Goal: Task Accomplishment & Management: Use online tool/utility

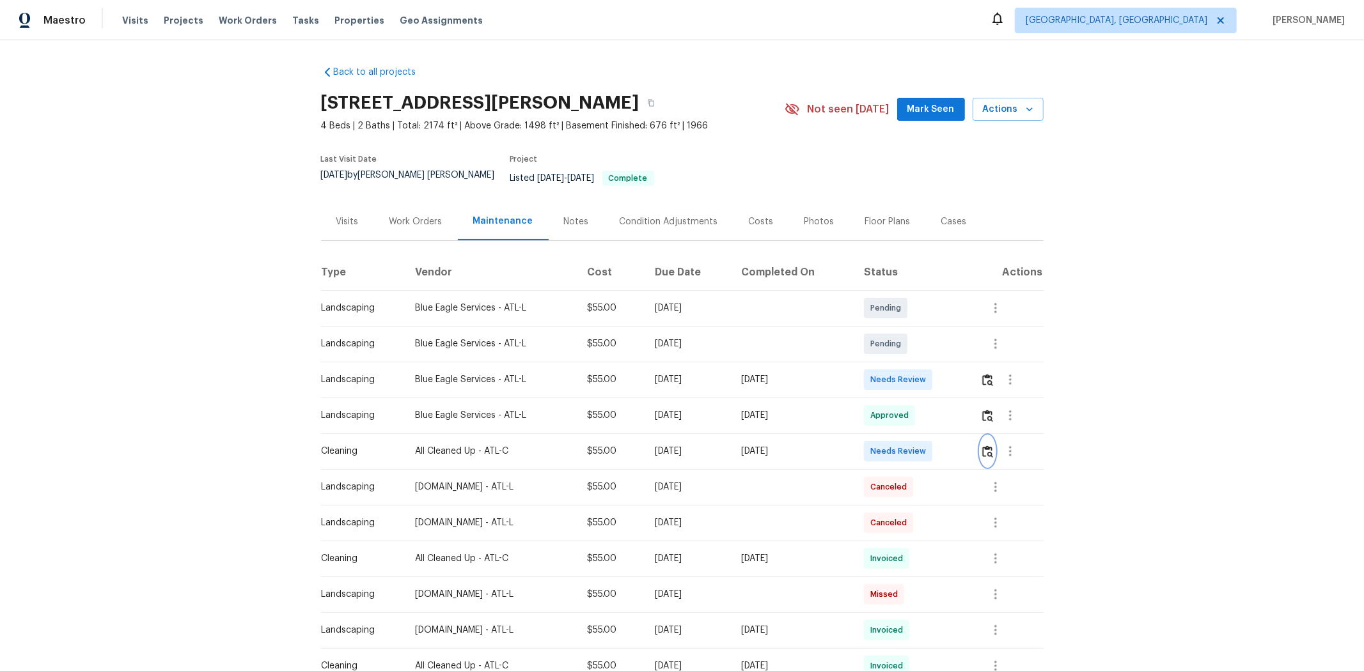
click at [969, 446] on img "button" at bounding box center [987, 452] width 11 height 12
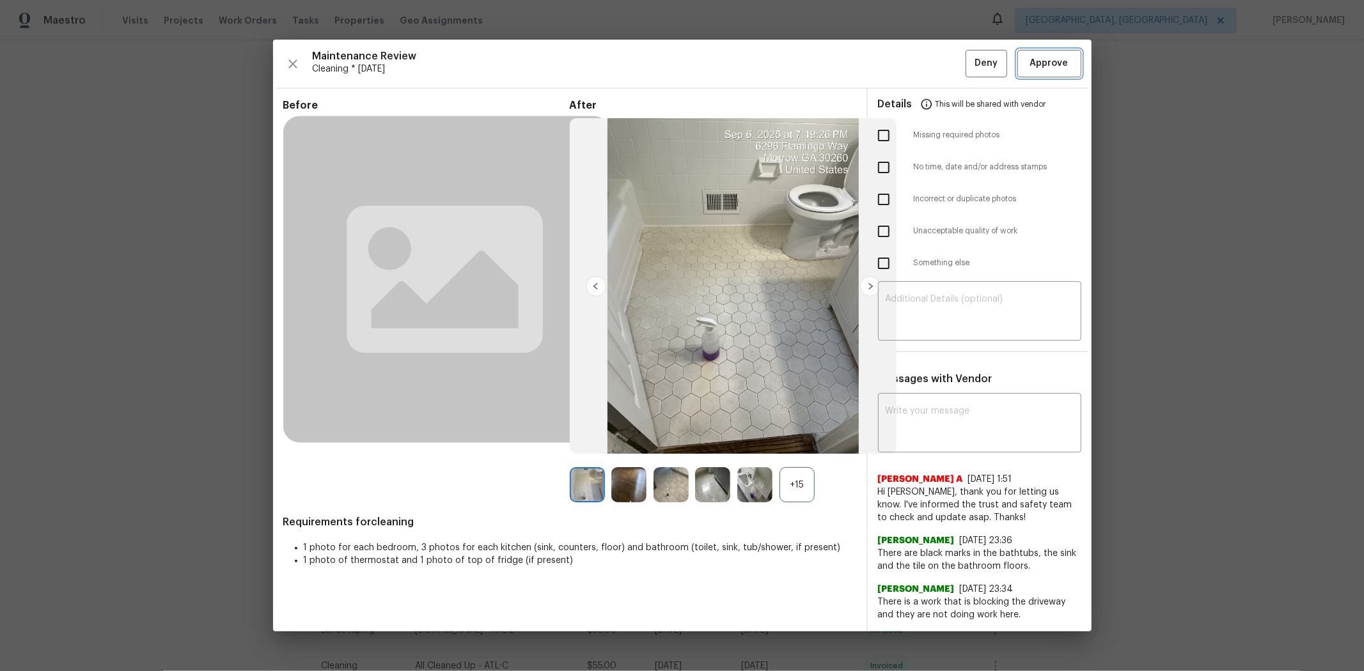
click at [969, 70] on span "Approve" at bounding box center [1049, 64] width 38 height 16
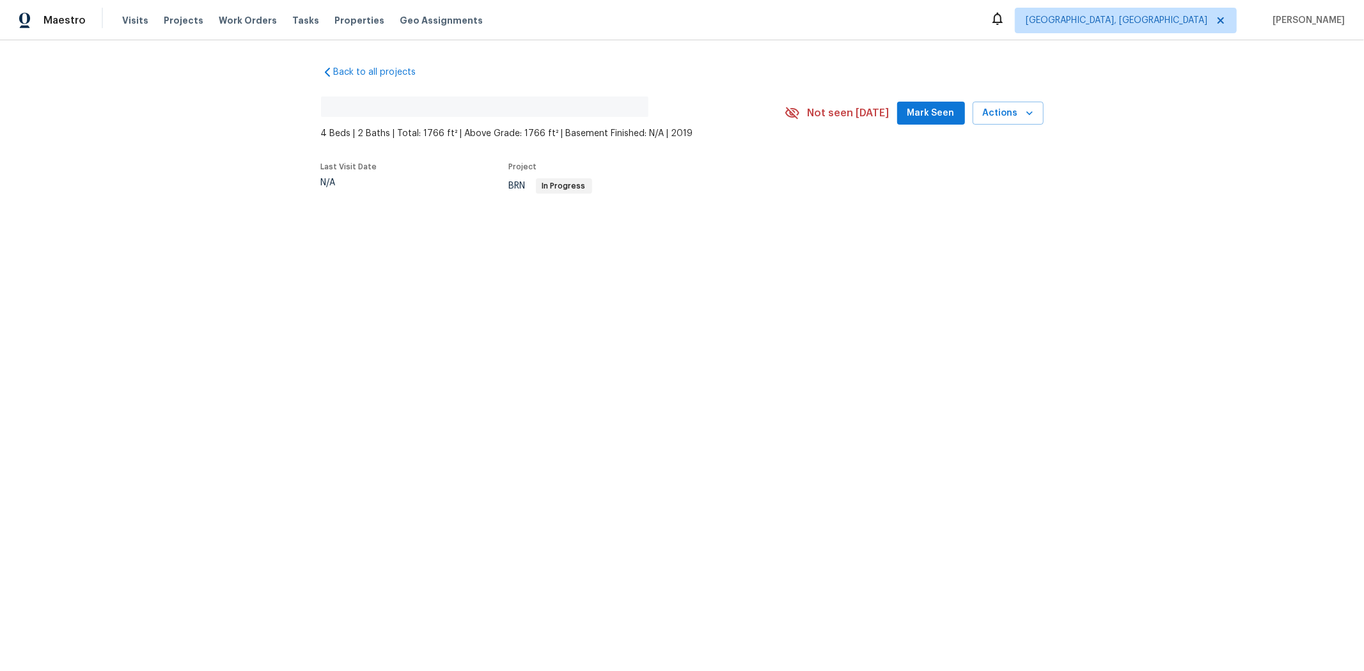
drag, startPoint x: 850, startPoint y: 235, endPoint x: 870, endPoint y: 283, distance: 51.7
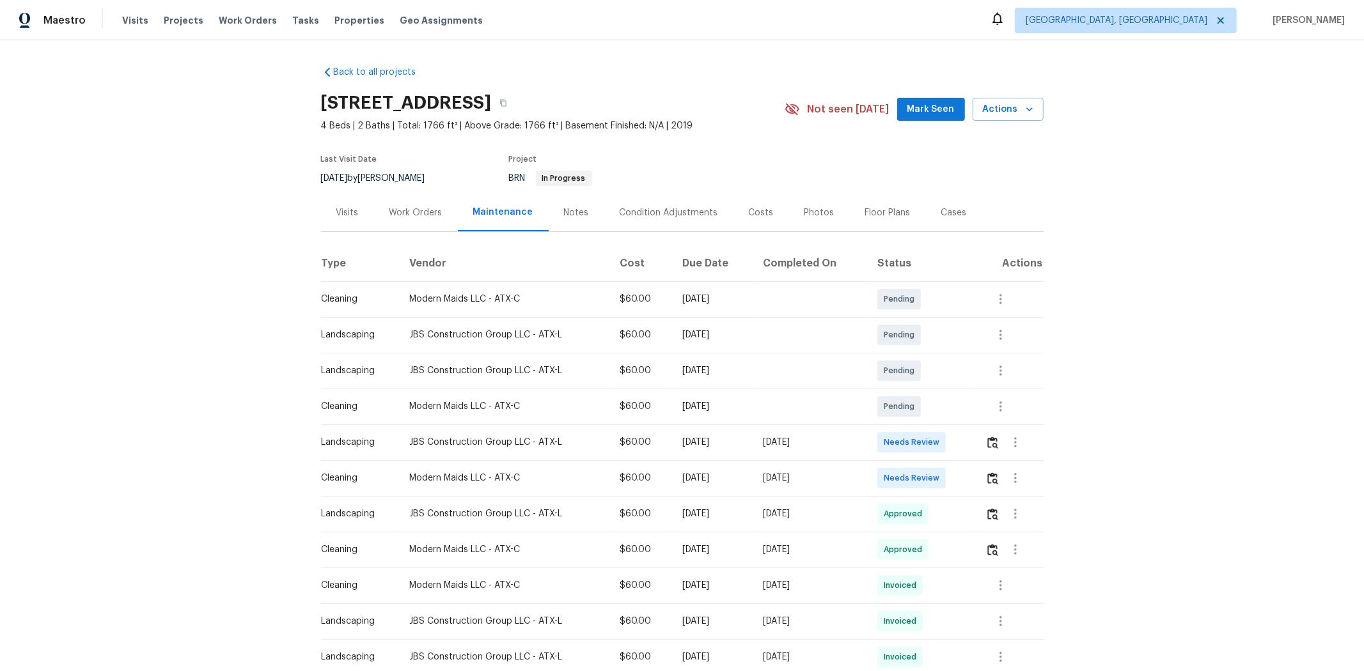
drag, startPoint x: 870, startPoint y: 283, endPoint x: 781, endPoint y: 348, distance: 110.1
click at [781, 348] on td at bounding box center [810, 335] width 114 height 36
click at [969, 449] on td at bounding box center [1009, 478] width 68 height 36
click at [969, 449] on img "button" at bounding box center [992, 479] width 11 height 12
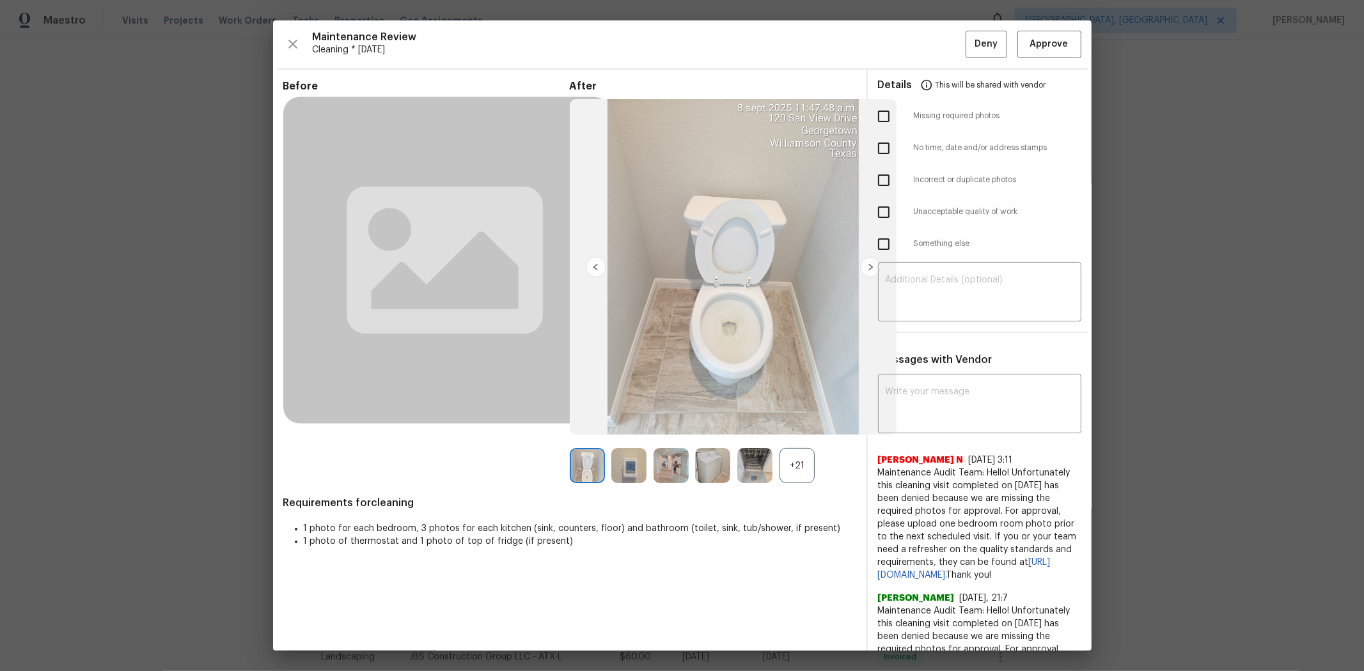
click at [969, 90] on span "This will be shared with vendor" at bounding box center [990, 85] width 111 height 31
click at [969, 45] on span "Approve" at bounding box center [1049, 44] width 38 height 16
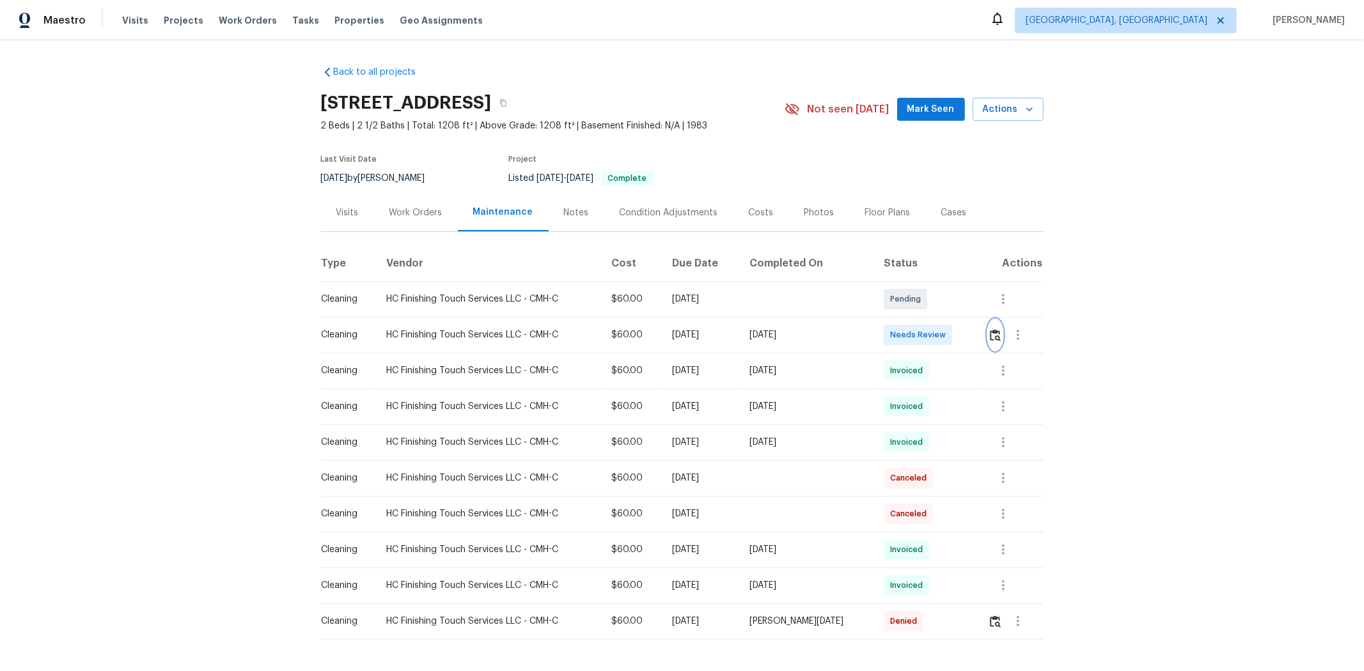
click at [969, 339] on img "button" at bounding box center [995, 335] width 11 height 12
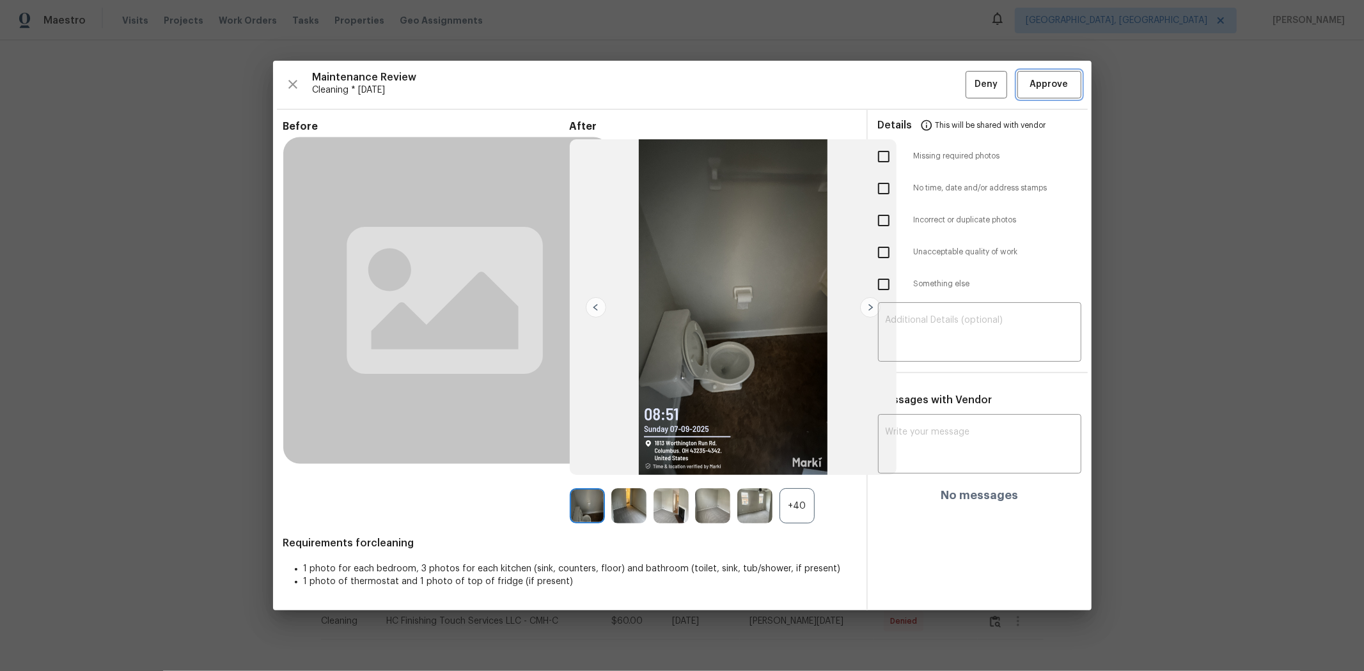
click at [969, 86] on span "Approve" at bounding box center [1049, 85] width 38 height 16
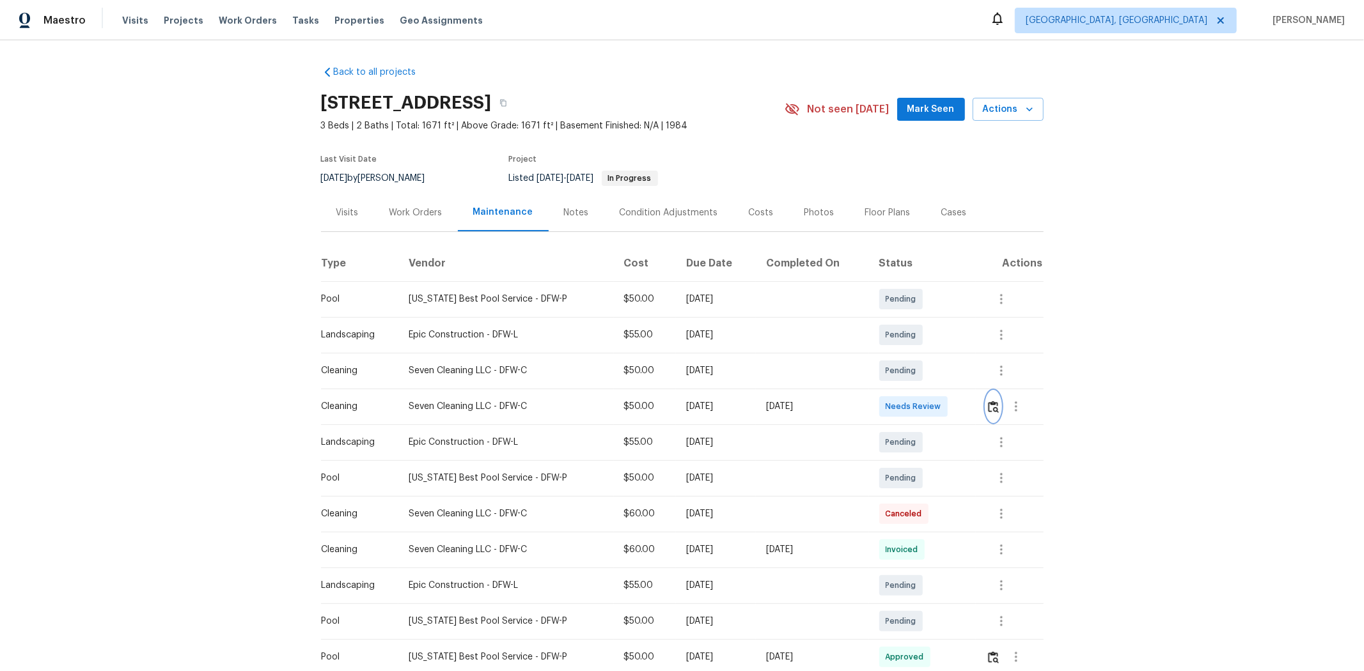
click at [969, 410] on img "button" at bounding box center [993, 407] width 11 height 12
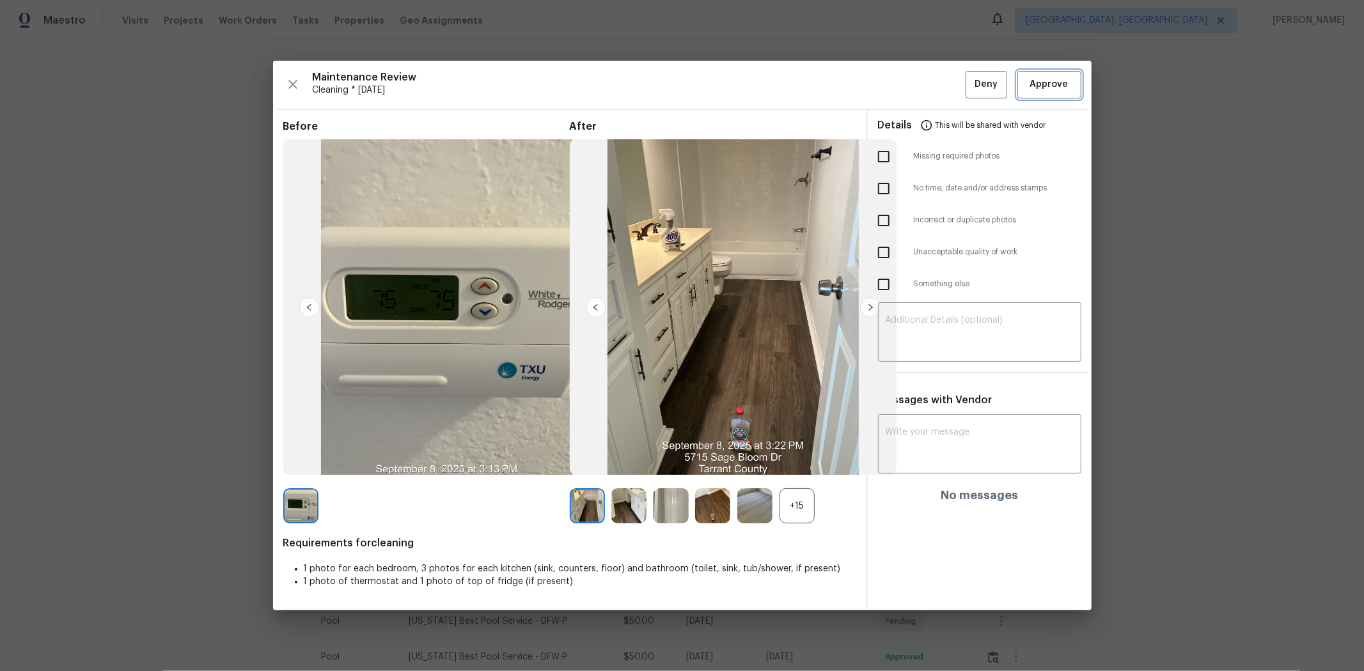
drag, startPoint x: 1047, startPoint y: 79, endPoint x: 1028, endPoint y: 70, distance: 21.8
click at [969, 80] on span "Approve" at bounding box center [1049, 85] width 38 height 16
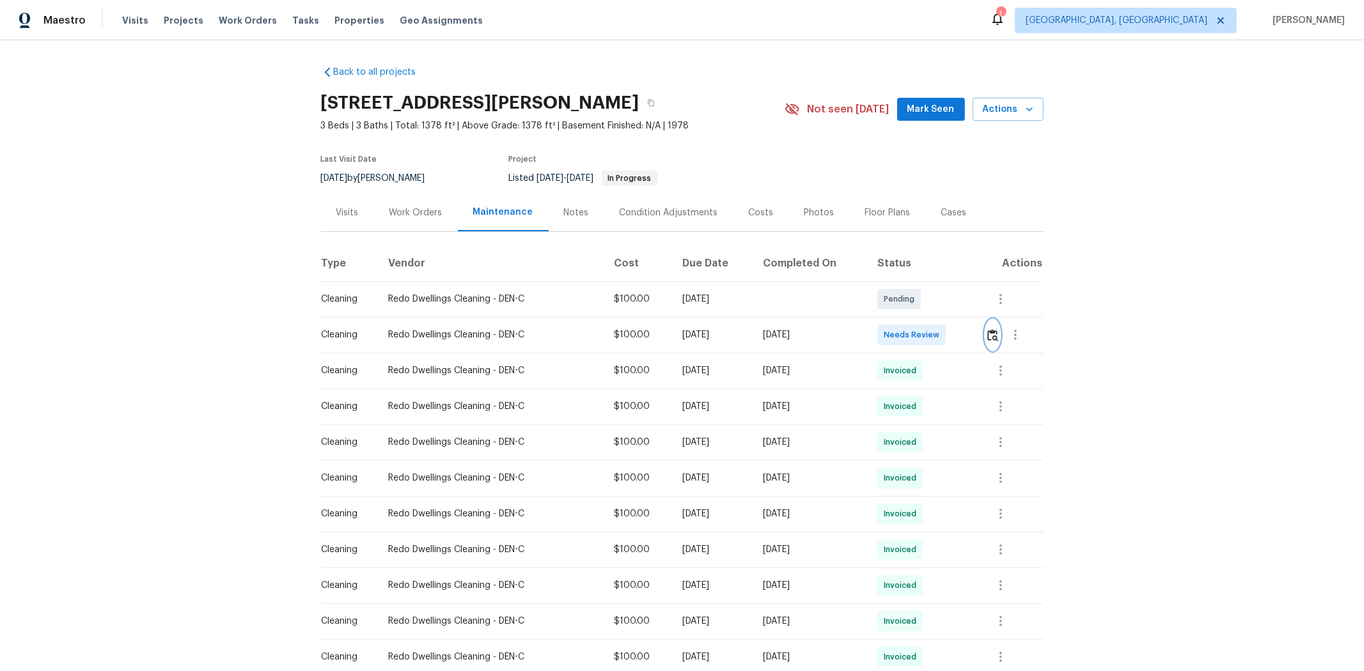
click at [733, 336] on img "button" at bounding box center [992, 335] width 11 height 12
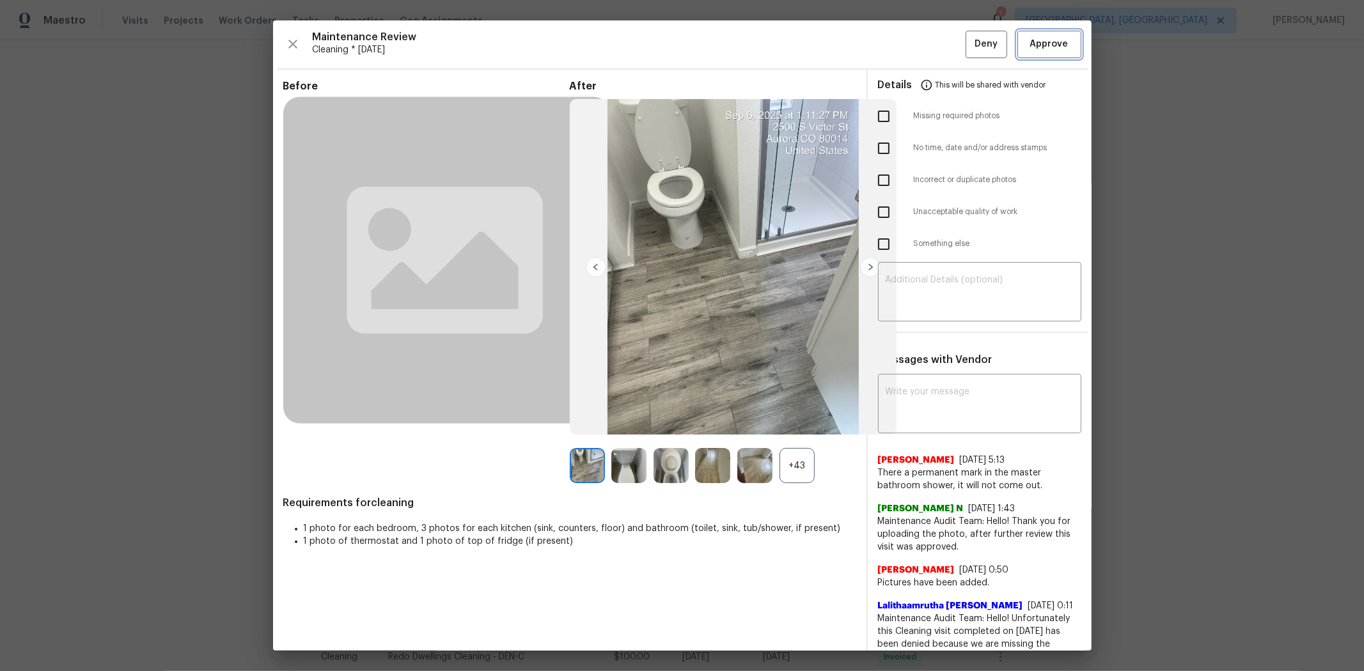
drag, startPoint x: 1044, startPoint y: 40, endPoint x: 1051, endPoint y: 42, distance: 7.3
click at [733, 41] on span "Approve" at bounding box center [1049, 44] width 38 height 16
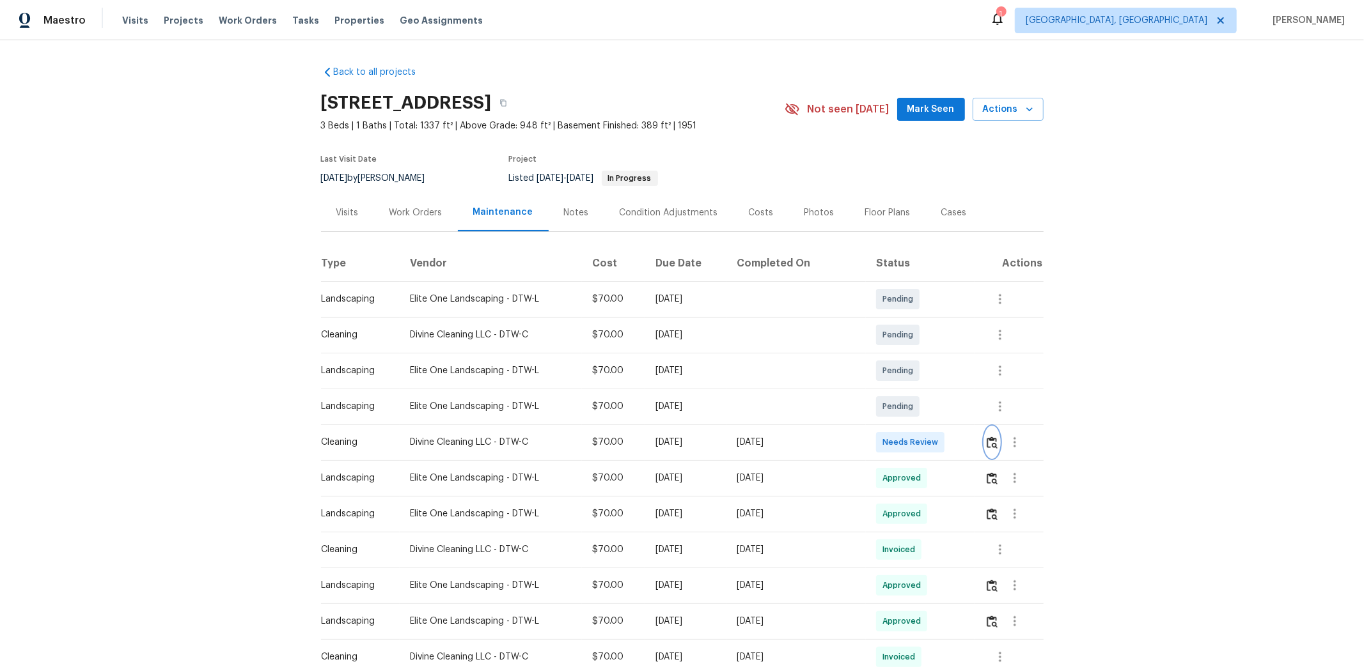
click at [969, 442] on img "button" at bounding box center [992, 443] width 11 height 12
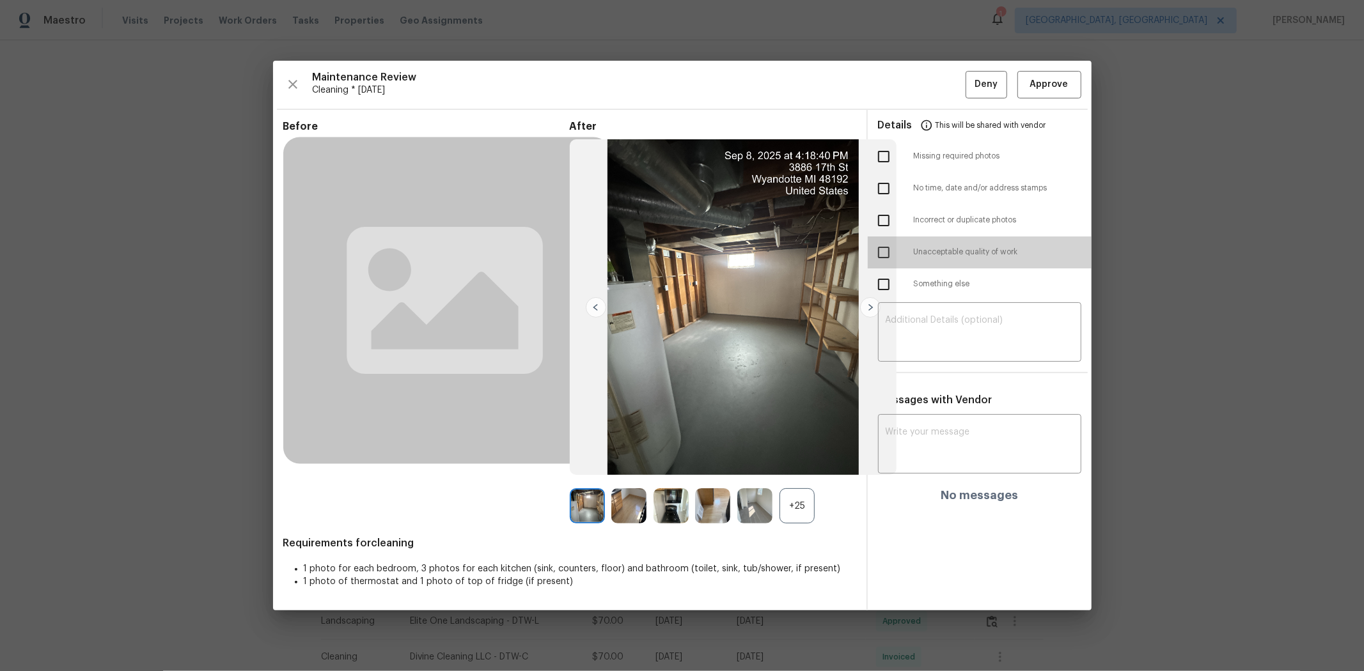
click at [886, 254] on input "checkbox" at bounding box center [883, 252] width 27 height 27
checkbox input "true"
click at [962, 329] on textarea at bounding box center [980, 334] width 188 height 36
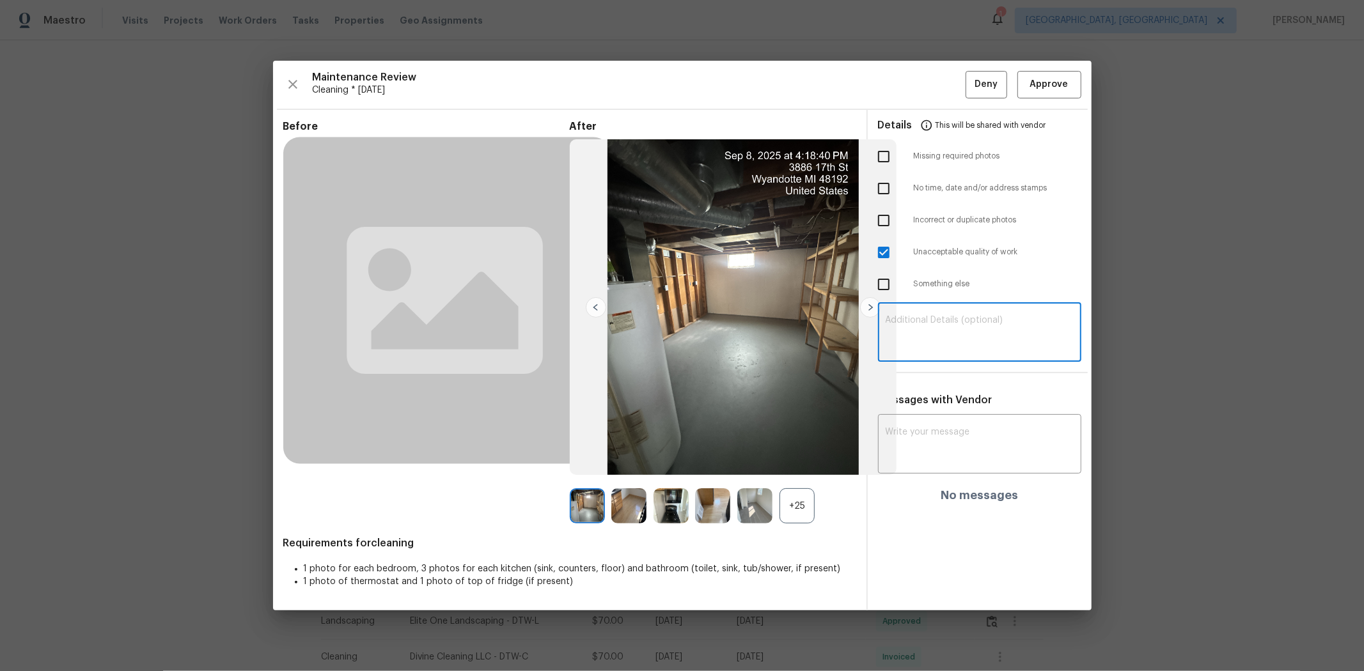
paste textarea "Maintenance Audit Team: Hello! Unfortunately, this cleaning visit completed on …"
click at [950, 320] on textarea "Maintenance Audit Team: Hello! Unfortunately, this cleaning visit completed on …" at bounding box center [980, 334] width 188 height 36
click at [954, 337] on textarea "Maintenance Audit Team: Hello! Unfortunately, this cleaning visit completed on …" at bounding box center [980, 334] width 188 height 36
type textarea "Maintenance Audit Team: Hello! Unfortunately, this cleaning visit completed on …"
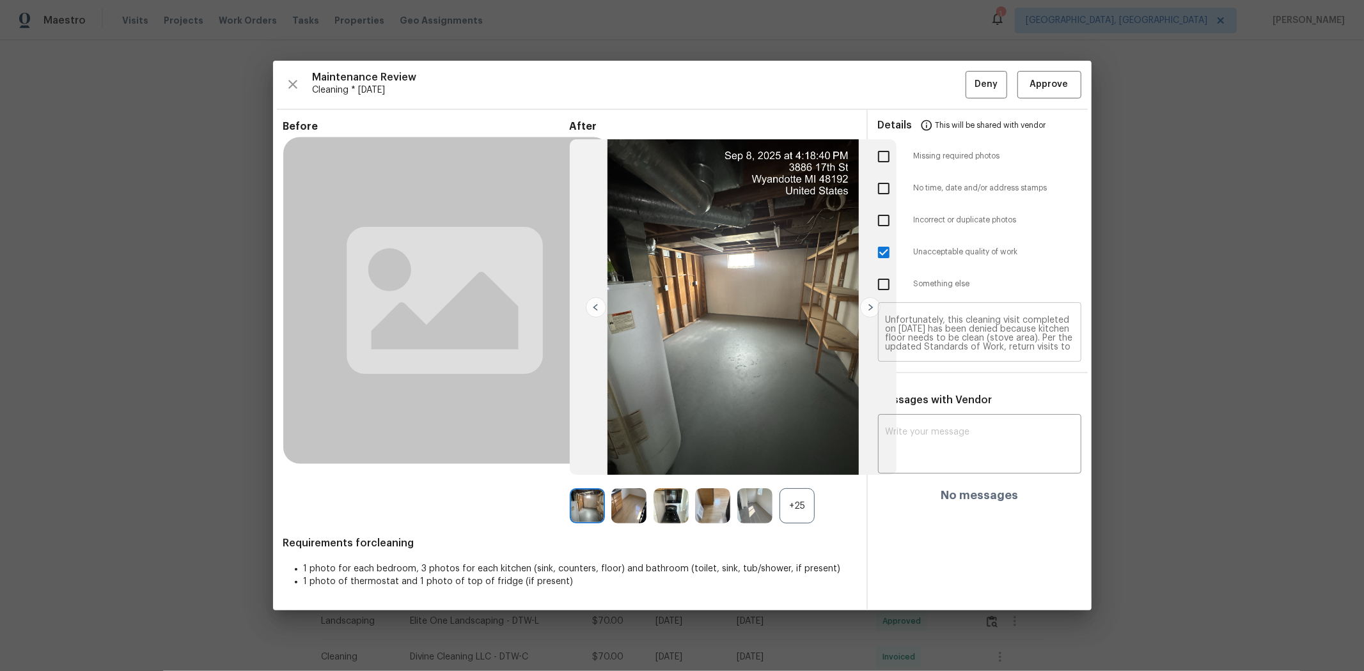
click at [969, 337] on textarea "Maintenance Audit Team: Hello! Unfortunately, this cleaning visit completed on …" at bounding box center [980, 334] width 188 height 36
click at [969, 444] on textarea at bounding box center [980, 446] width 188 height 36
paste textarea "Maintenance Audit Team: Hello! Unfortunately, this cleaning visit completed on …"
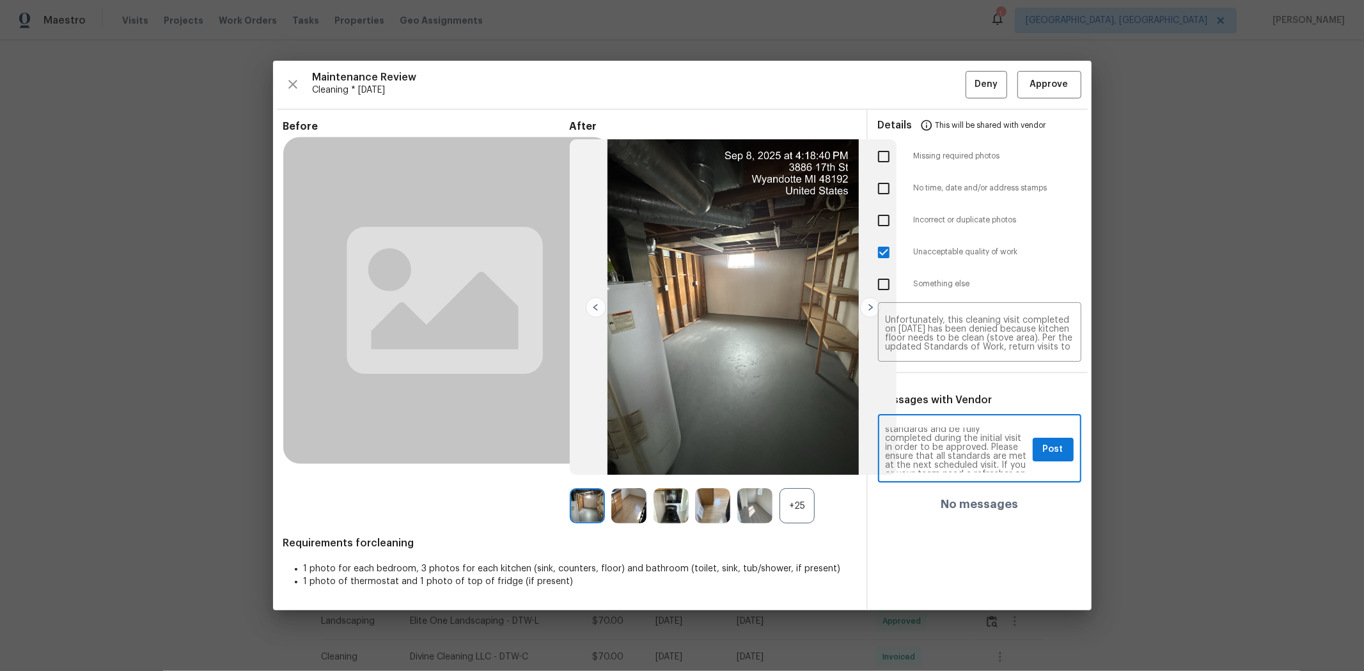
scroll to position [0, 0]
type textarea "Maintenance Audit Team: Hello! Unfortunately, this cleaning visit completed on …"
click at [969, 449] on span "Post" at bounding box center [1053, 450] width 20 height 16
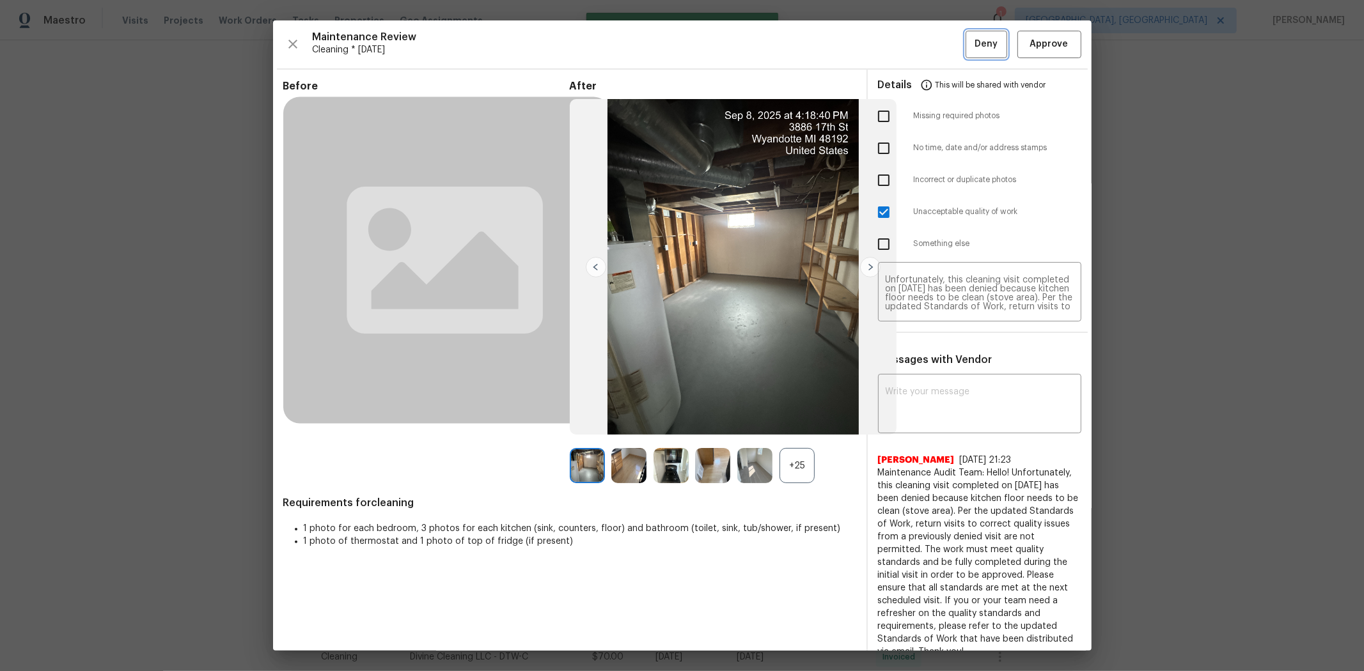
click at [969, 40] on span "Deny" at bounding box center [986, 44] width 23 height 16
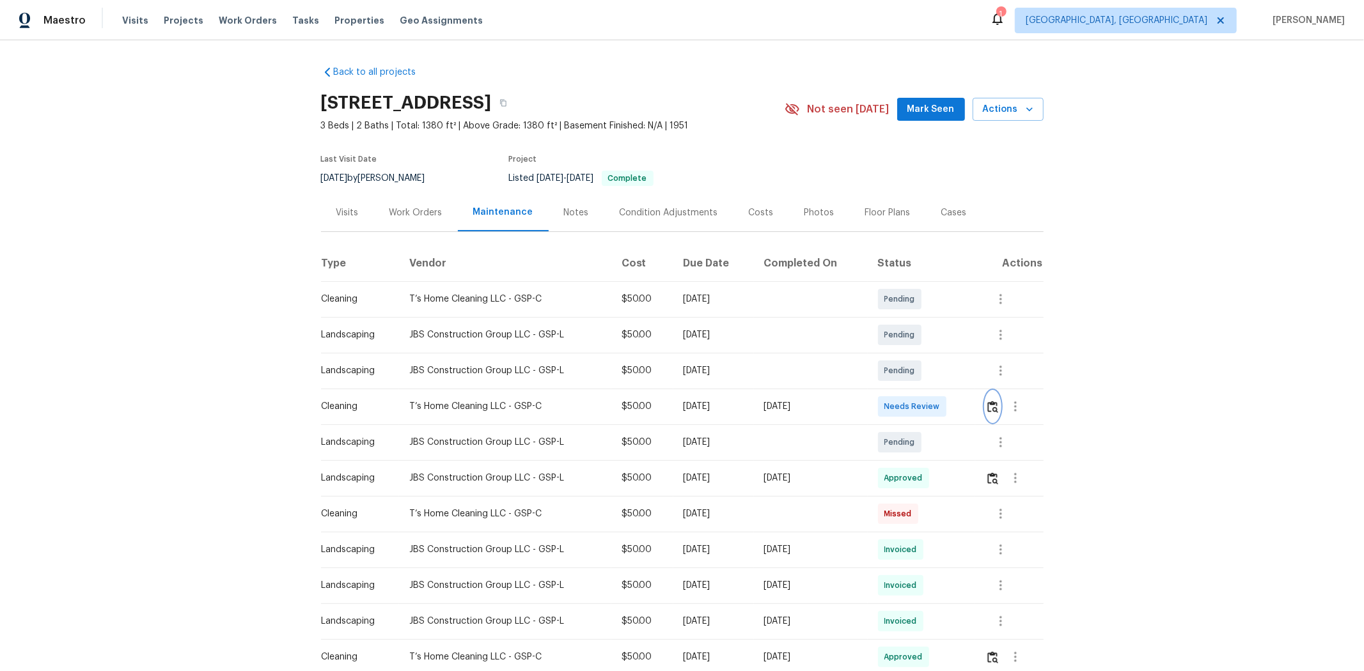
click at [733, 411] on img "button" at bounding box center [992, 407] width 11 height 12
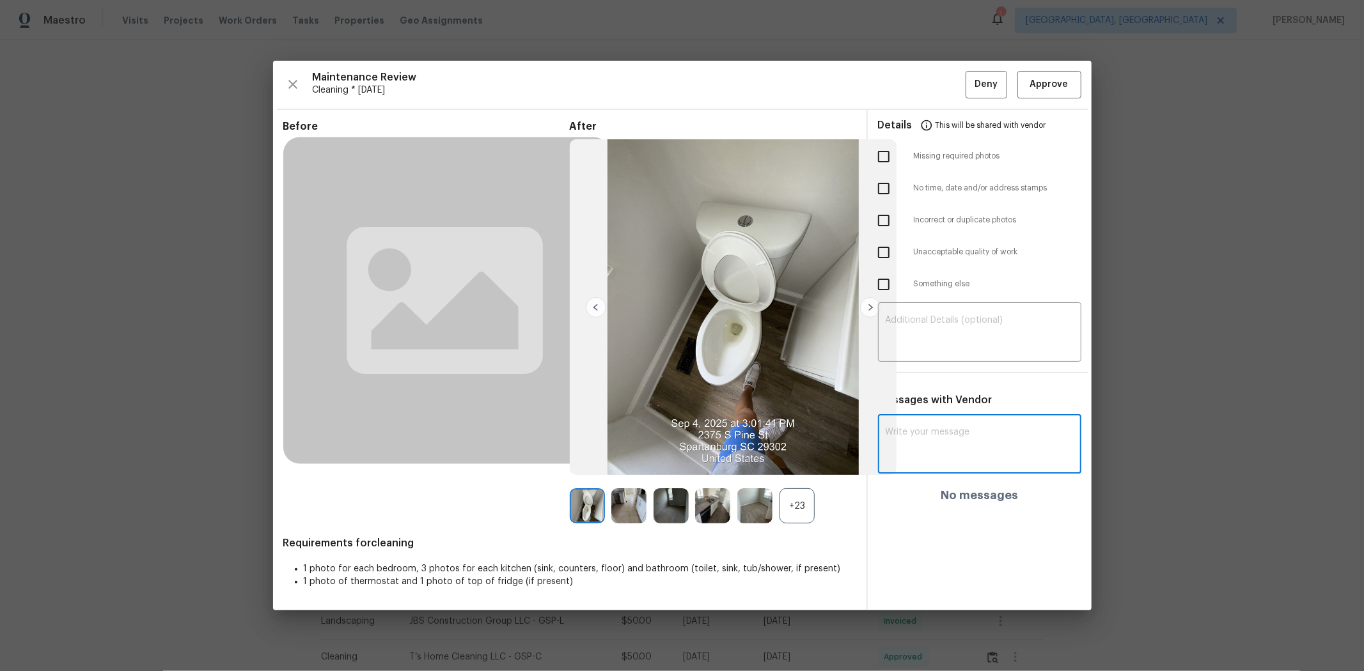
click at [733, 429] on textarea at bounding box center [980, 446] width 188 height 36
paste textarea "Maintenance Audit Team: Hello! After further review, the visit([DATE]) has been…"
click at [733, 429] on textarea "Maintenance Audit Team: Hello! After further review, the visit([DATE]) has been…" at bounding box center [957, 450] width 142 height 45
type textarea "Maintenance Audit Team: Hello! After further review, the visit([DATE]) has been…"
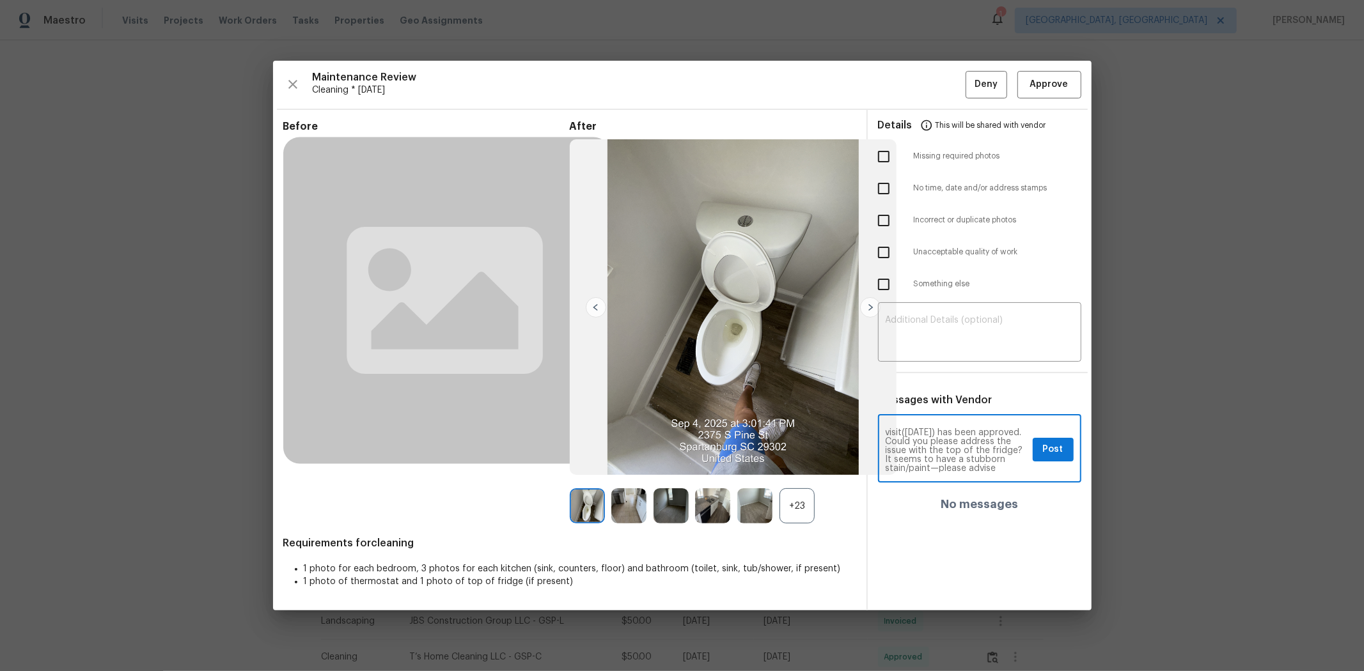
click at [733, 429] on textarea "Maintenance Audit Team: Hello! After further review, the visit([DATE]) has been…" at bounding box center [957, 450] width 142 height 45
click at [733, 429] on button "Post" at bounding box center [1053, 450] width 41 height 24
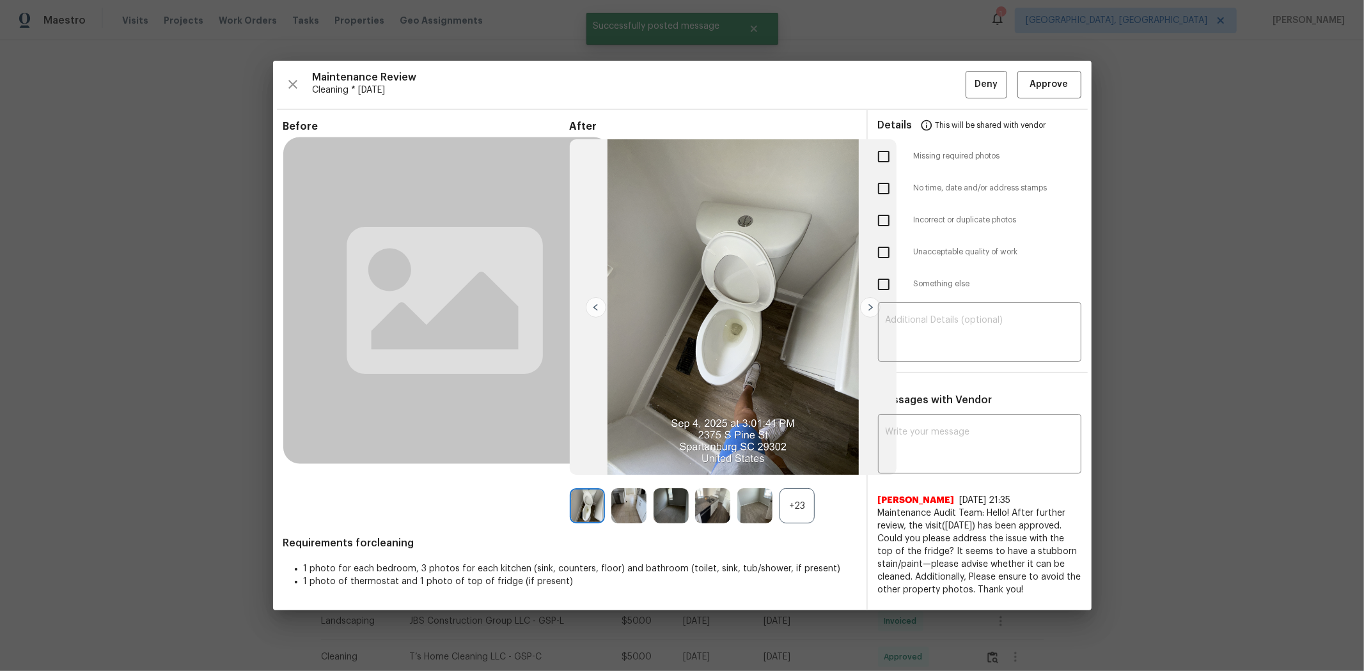
scroll to position [0, 0]
click at [733, 84] on span "Approve" at bounding box center [1049, 85] width 38 height 16
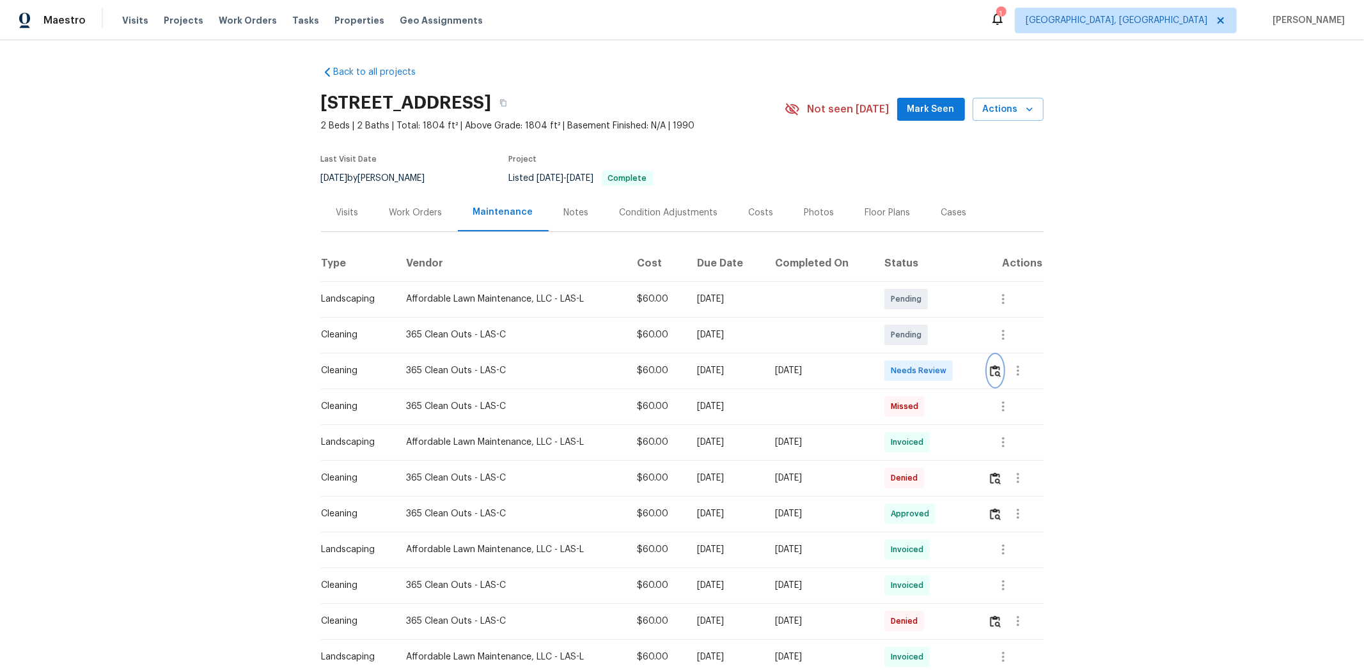
click at [969, 370] on img "button" at bounding box center [995, 371] width 11 height 12
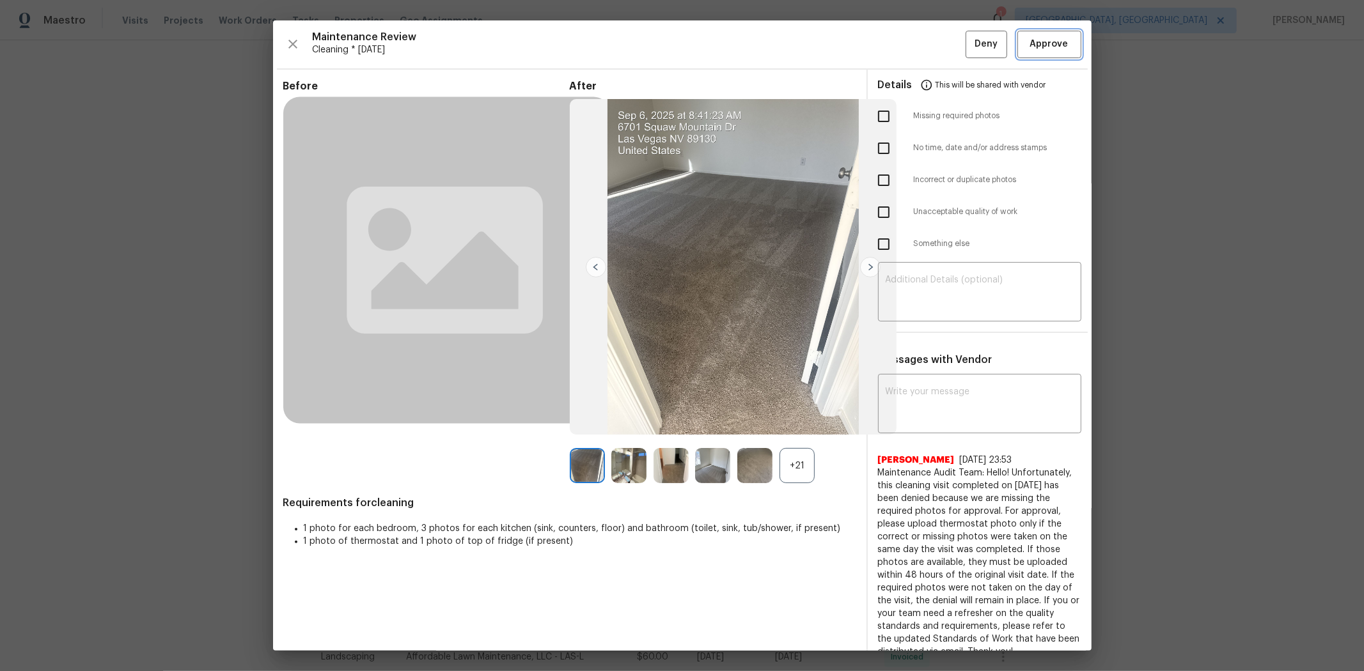
click at [969, 36] on span "Approve" at bounding box center [1049, 44] width 38 height 16
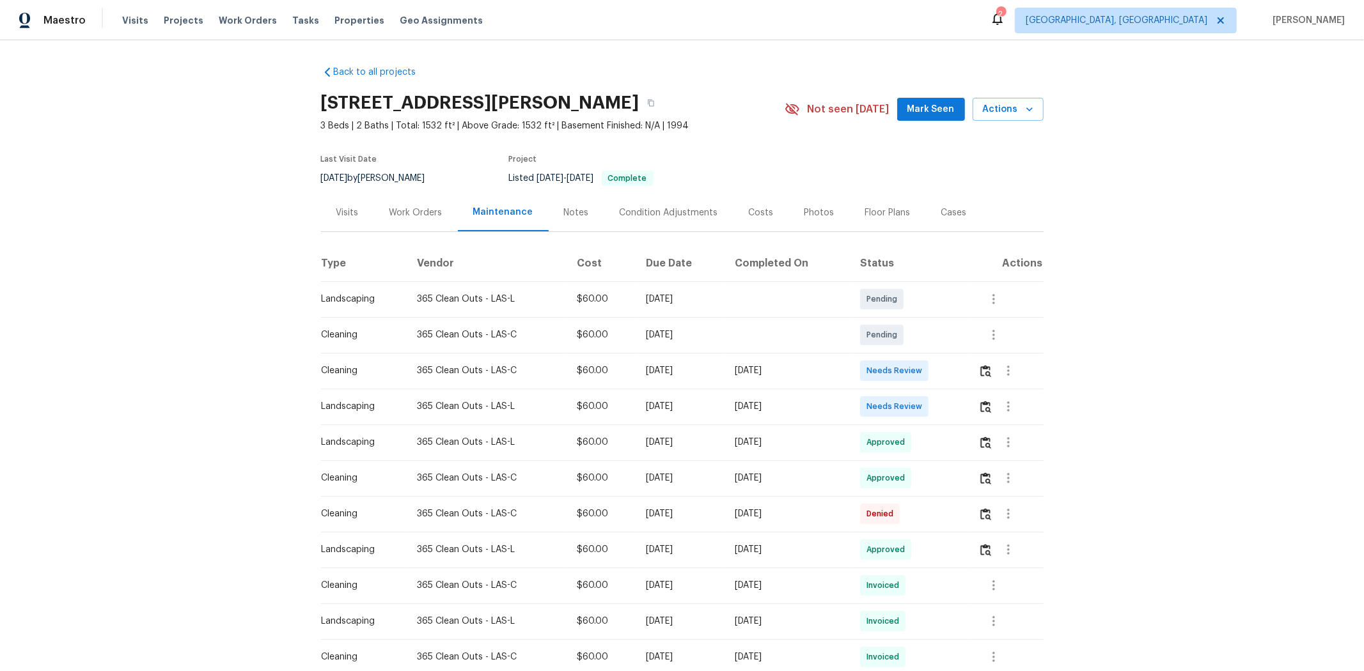
drag, startPoint x: 627, startPoint y: 379, endPoint x: 941, endPoint y: 356, distance: 314.8
click at [899, 354] on tr "Cleaning 365 Clean Outs - LAS-C $60.00 Tue, Sep 02 2025 Mon, Sep 08 2025 Needs …" at bounding box center [682, 371] width 723 height 36
click at [941, 366] on td "Needs Review" at bounding box center [909, 371] width 118 height 36
click at [969, 373] on button "button" at bounding box center [985, 371] width 15 height 31
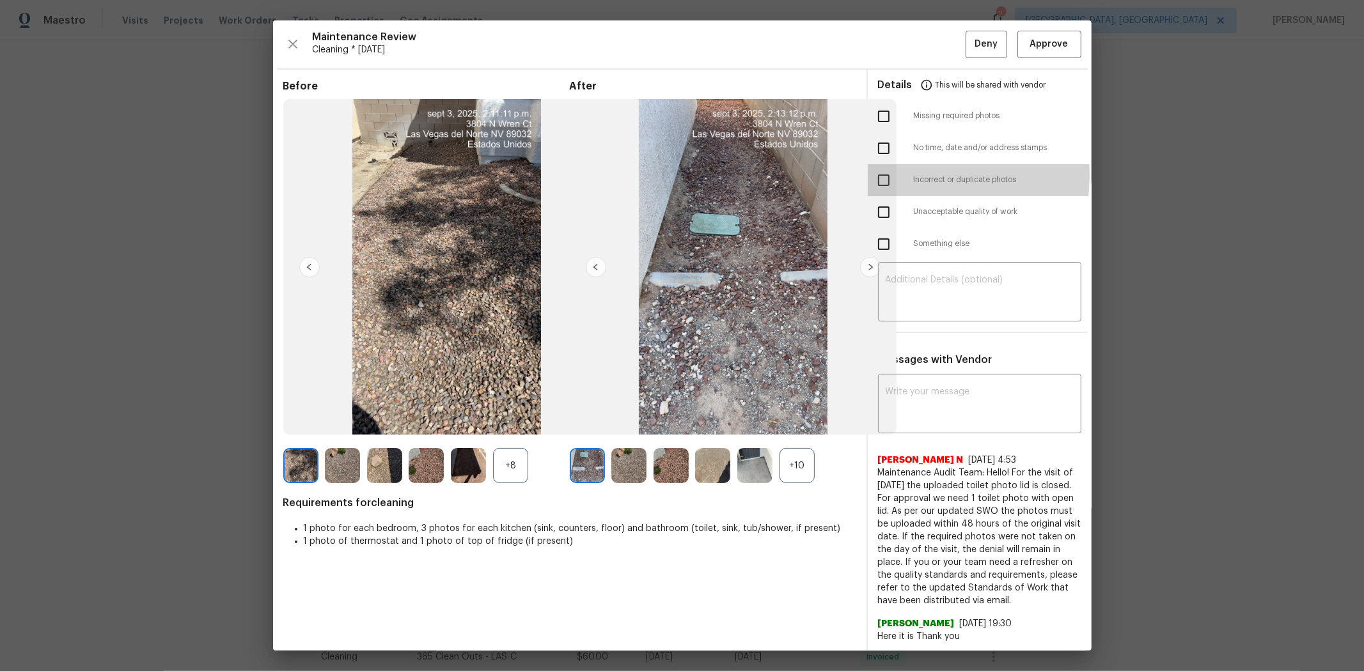
drag, startPoint x: 873, startPoint y: 175, endPoint x: 980, endPoint y: 263, distance: 138.5
click at [874, 175] on input "checkbox" at bounding box center [883, 180] width 27 height 27
checkbox input "true"
click at [944, 285] on textarea at bounding box center [980, 294] width 188 height 36
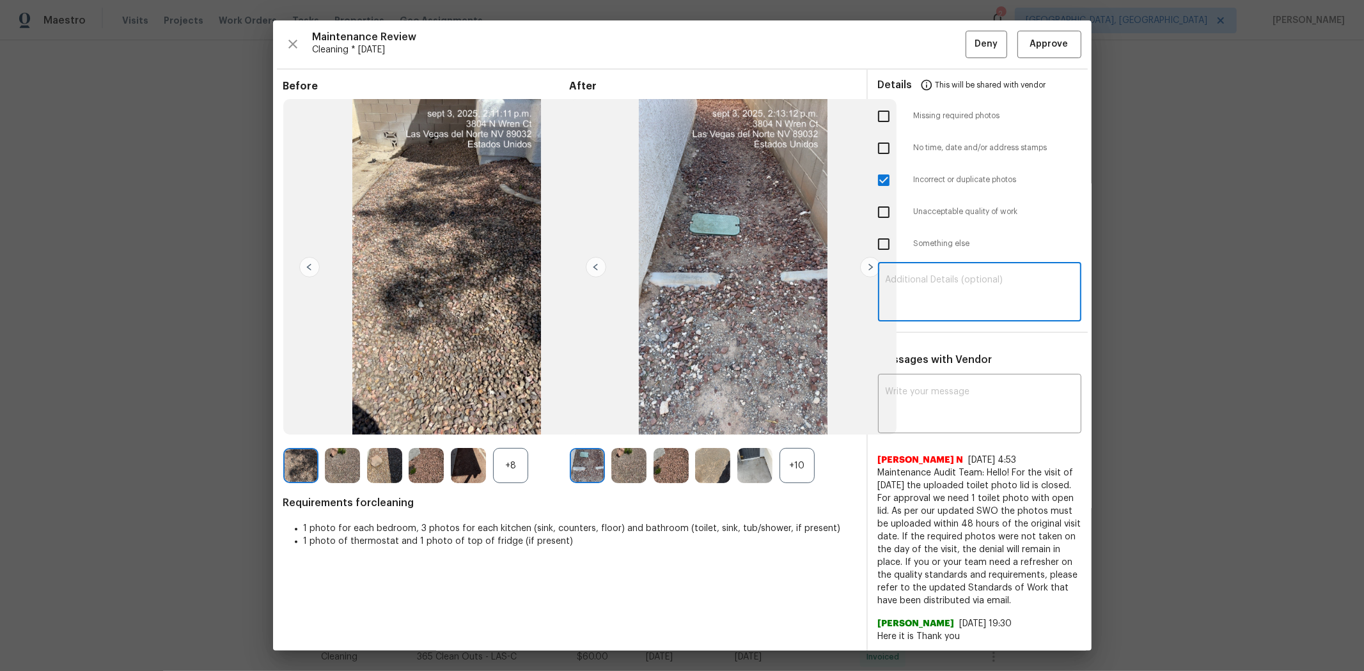
paste textarea "Maintenance Audit Team: Hello! Unfortunately this cleaning visit completed on 0…"
click at [943, 297] on textarea "Maintenance Audit Team: Hello! Unfortunately this cleaning visit completed on 0…" at bounding box center [980, 294] width 188 height 36
type textarea "Maintenance Audit Team: Hello! Unfortunately this cleaning visit completed on 0…"
click at [948, 393] on textarea at bounding box center [980, 405] width 188 height 36
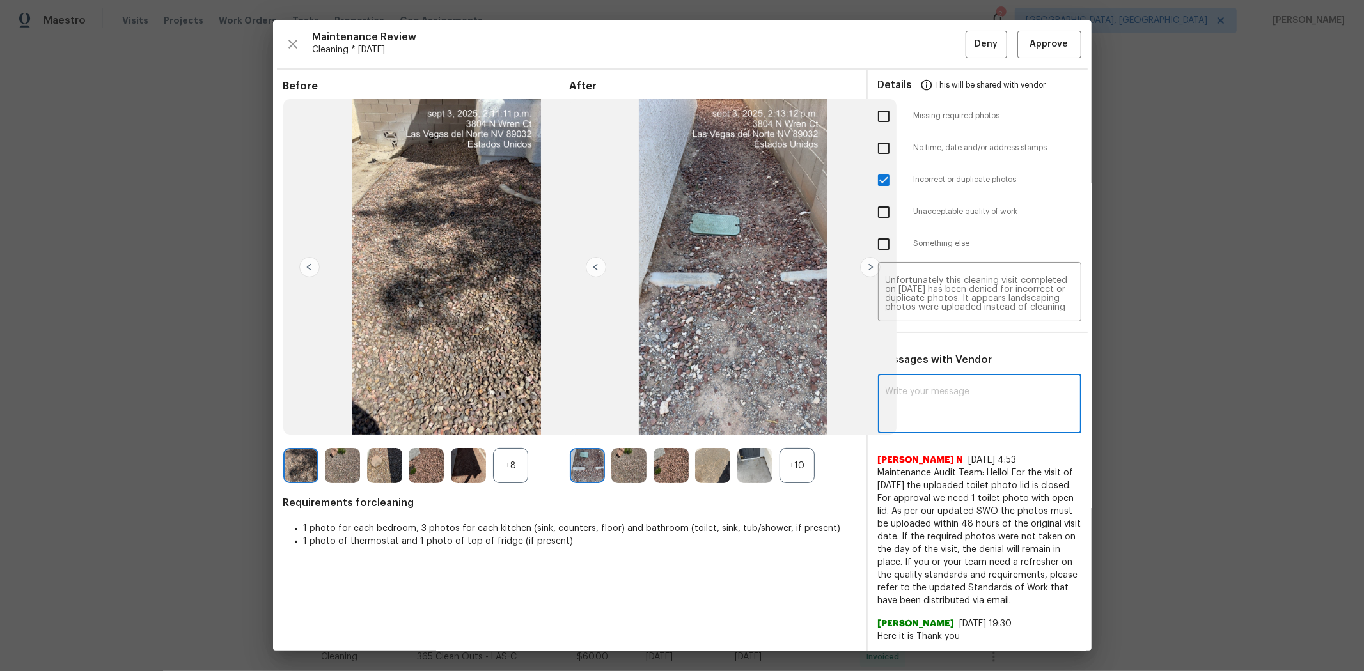
paste textarea "Maintenance Audit Team: Hello! Unfortunately this cleaning visit completed on 0…"
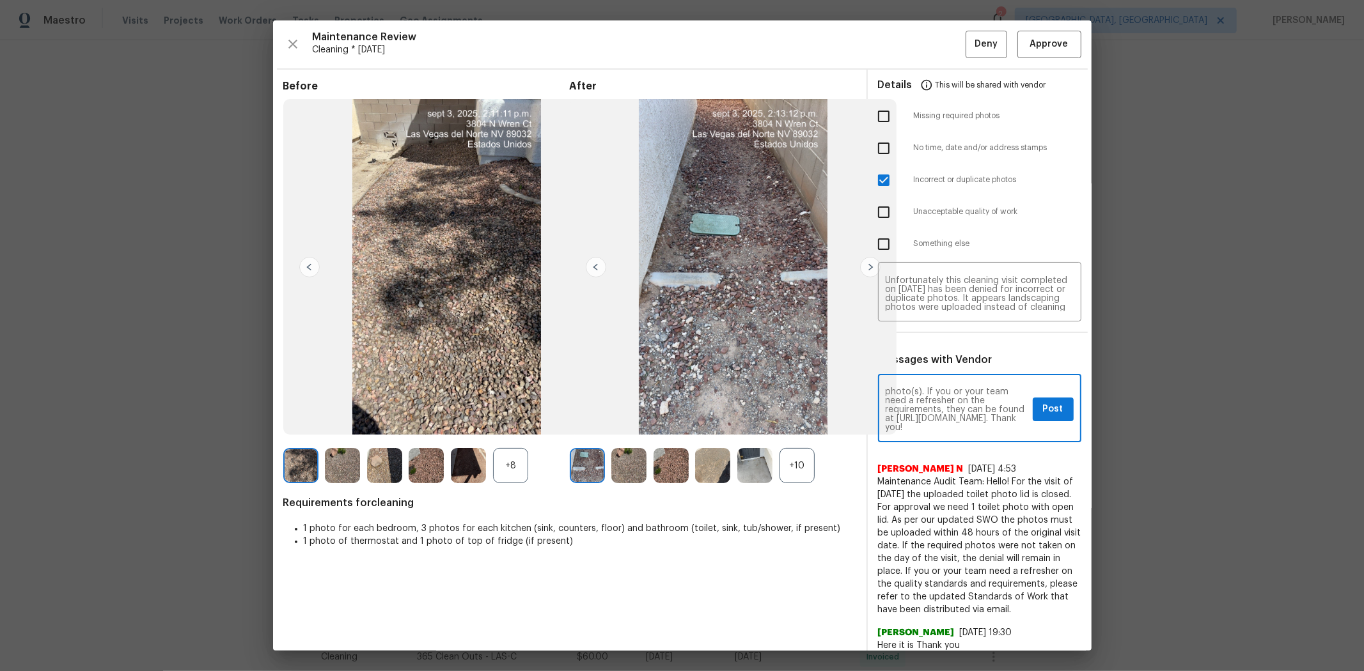
type textarea "Maintenance Audit Team: Hello! Unfortunately this cleaning visit completed on 0…"
click at [969, 407] on span "Post" at bounding box center [1053, 410] width 20 height 16
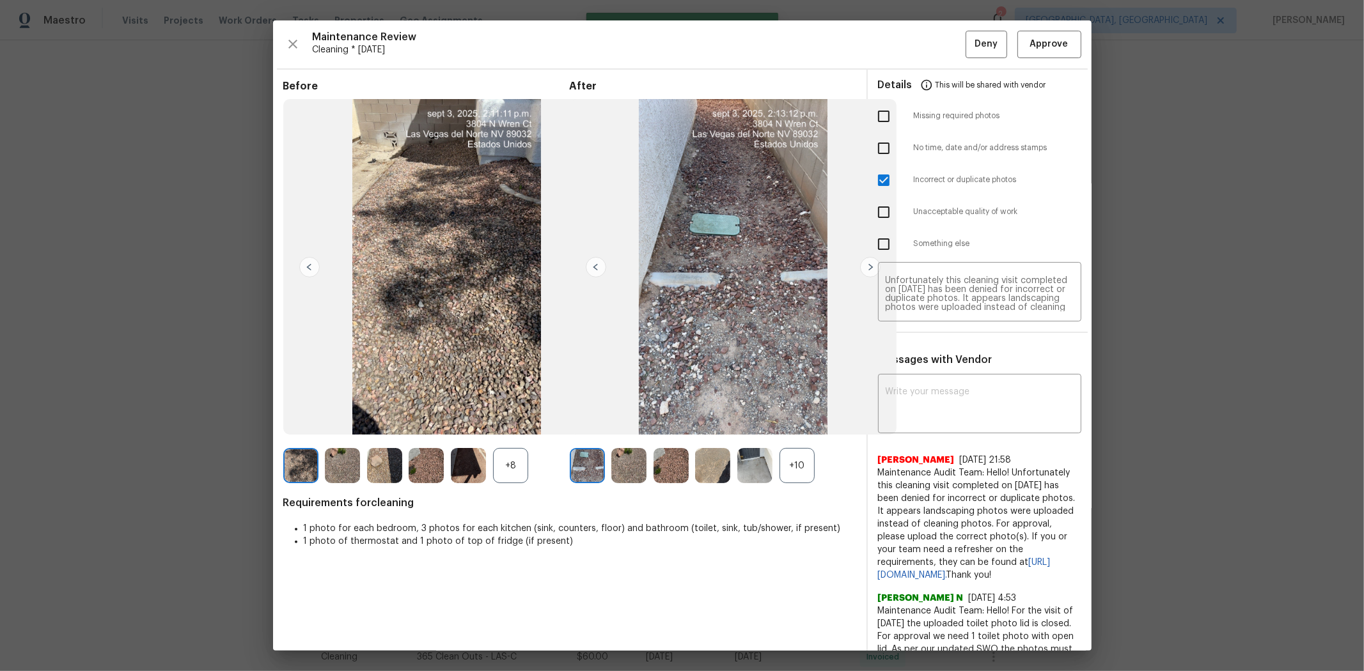
scroll to position [0, 0]
click at [969, 43] on span "Deny" at bounding box center [986, 44] width 23 height 16
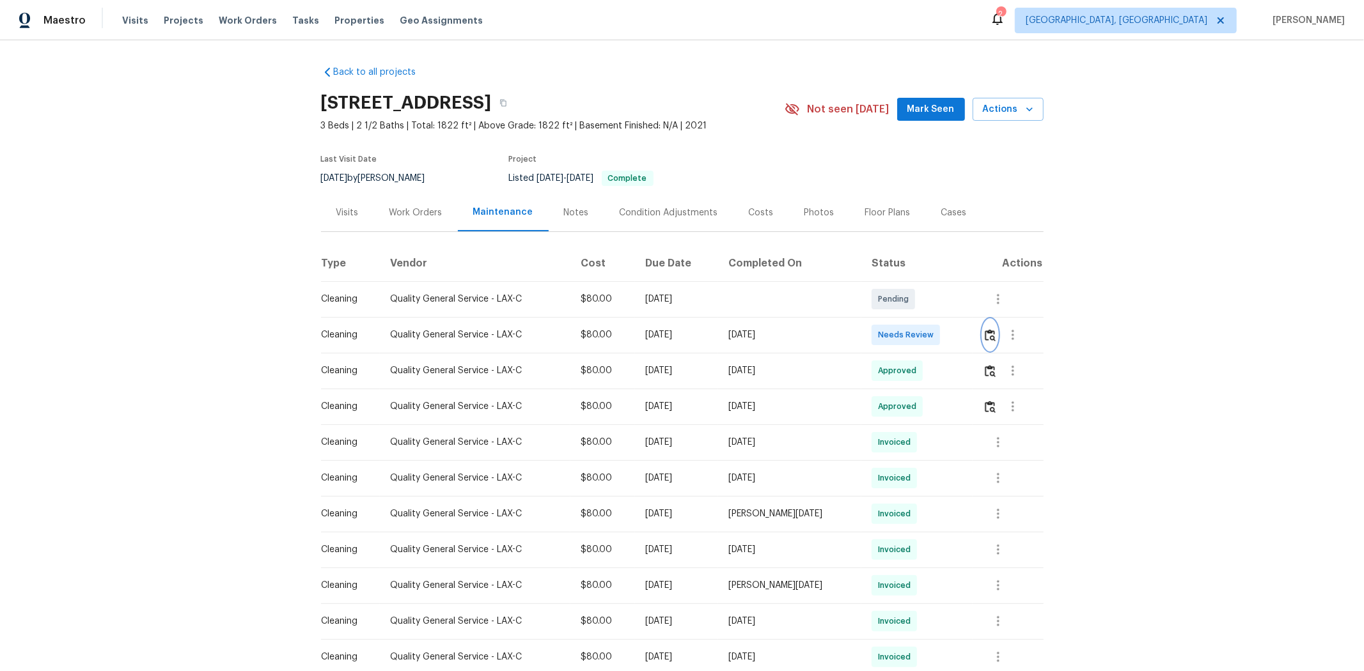
click at [733, 336] on button "button" at bounding box center [990, 335] width 15 height 31
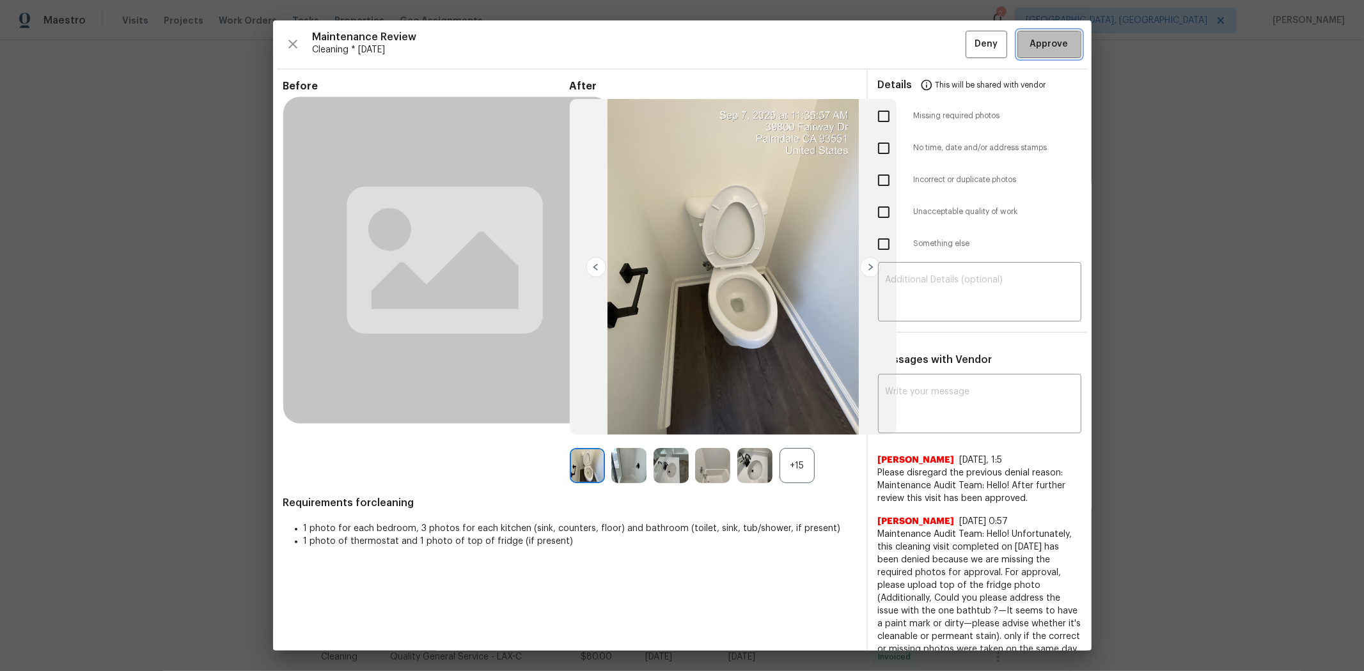
click at [733, 49] on span "Approve" at bounding box center [1049, 44] width 38 height 16
